Goal: Task Accomplishment & Management: Manage account settings

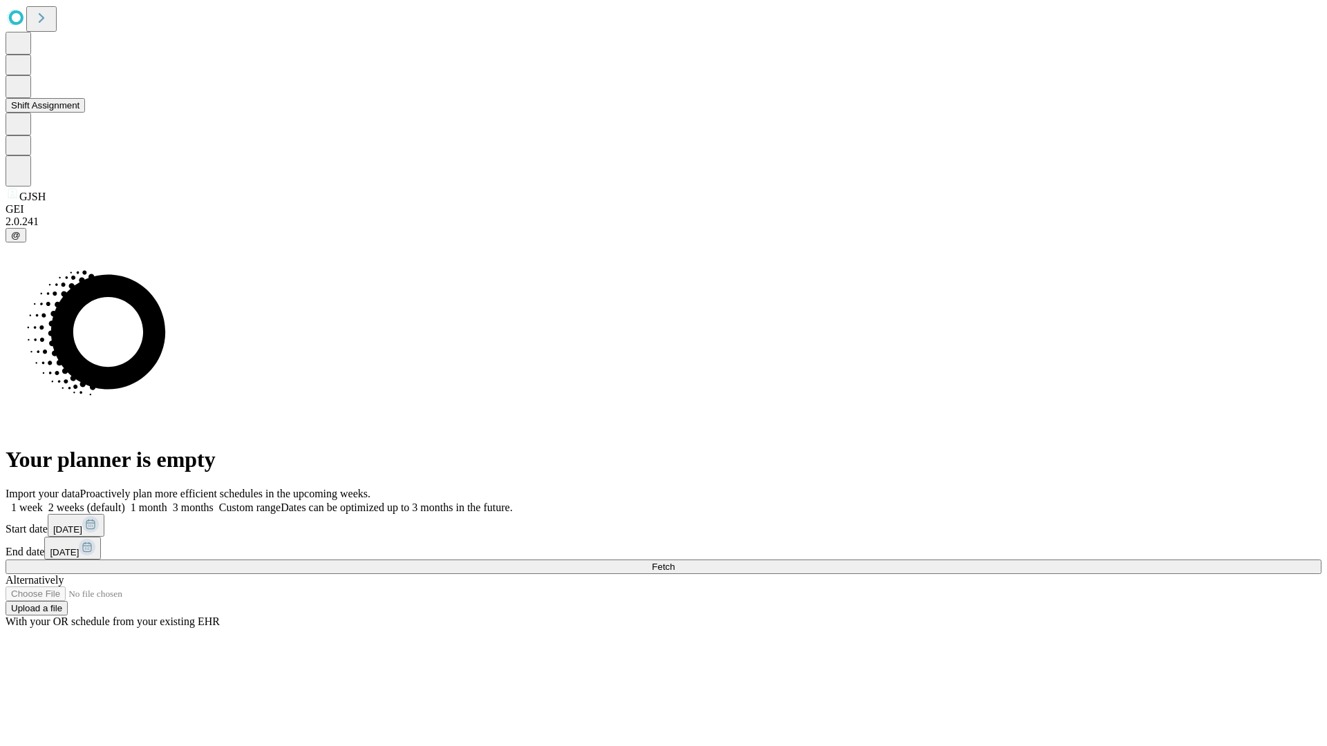
click at [85, 113] on button "Shift Assignment" at bounding box center [45, 105] width 79 height 15
